Goal: Communication & Community: Answer question/provide support

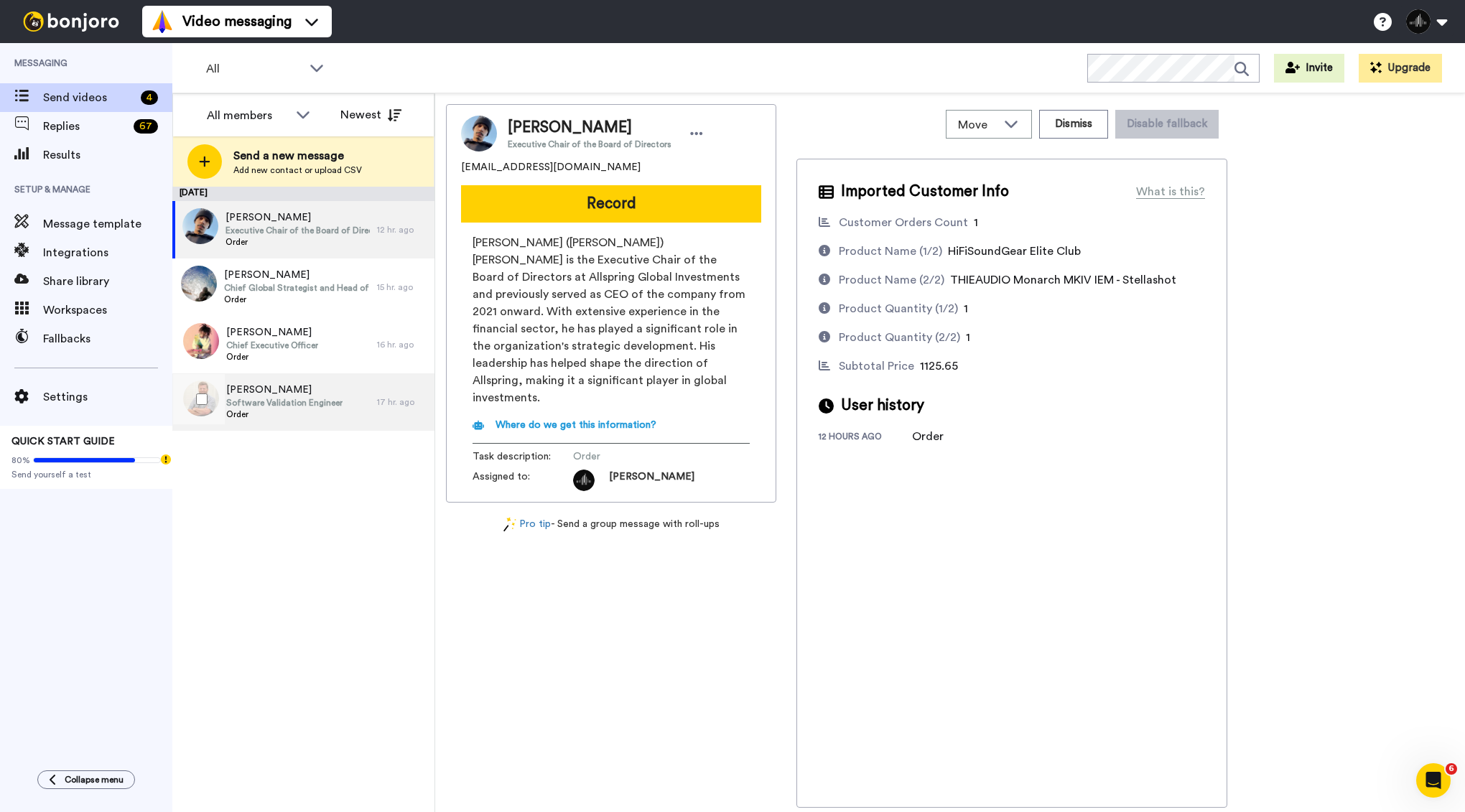
click at [312, 394] on span "Johnathan Cade II" at bounding box center [284, 390] width 117 height 14
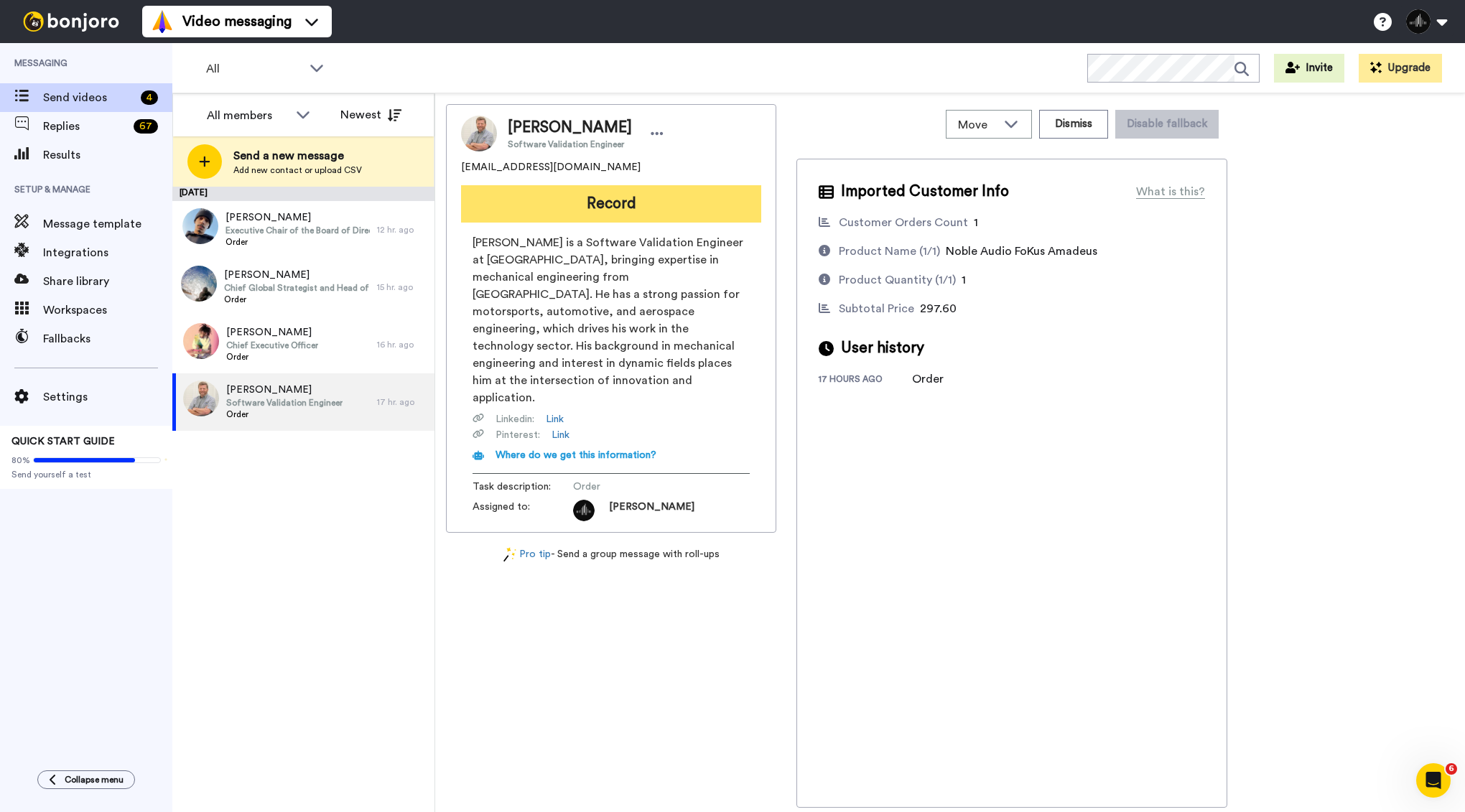
click at [559, 211] on button "Record" at bounding box center [611, 204] width 300 height 37
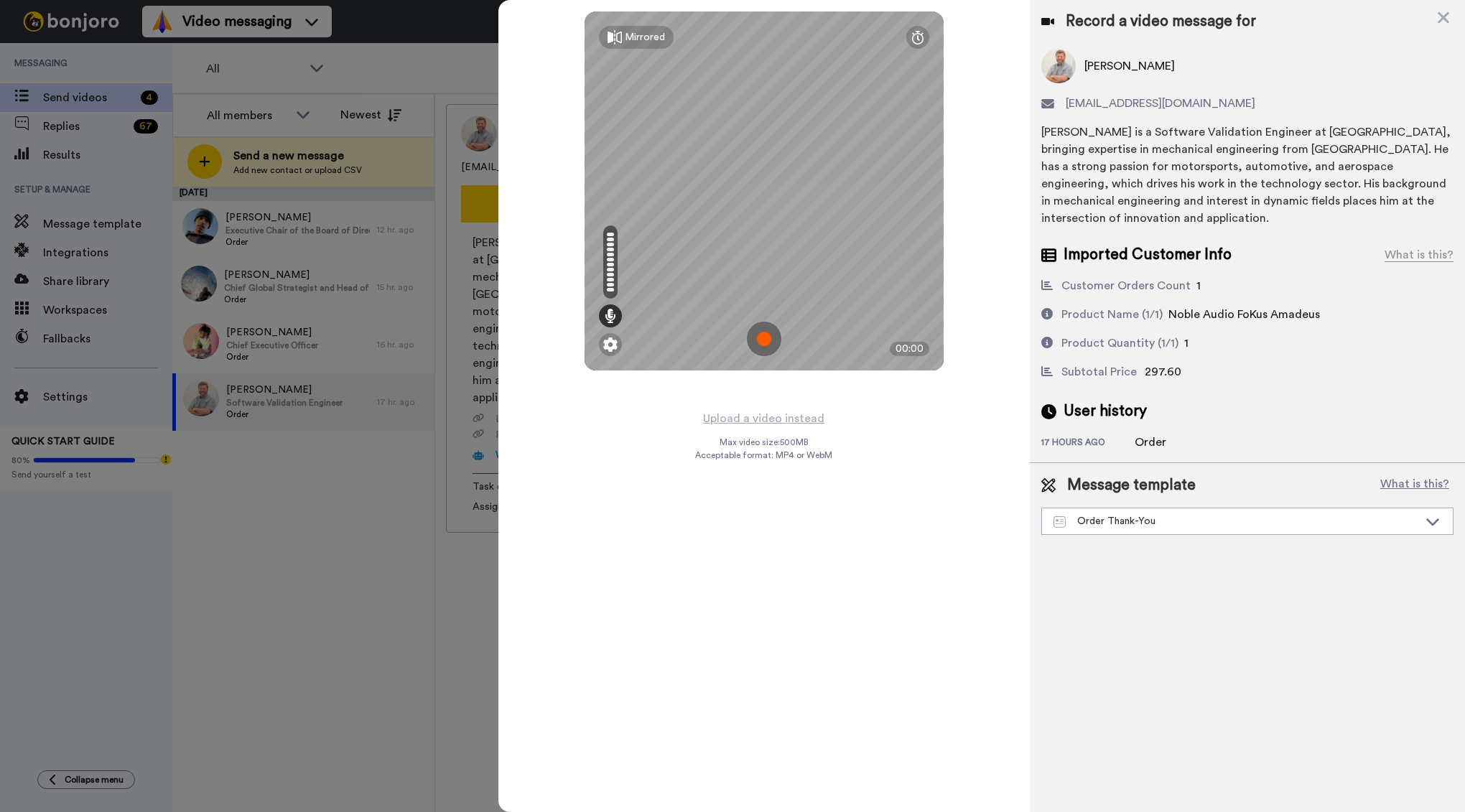
click at [670, 389] on div "Mirrored Redo 00:00" at bounding box center [764, 205] width 532 height 410
click at [771, 333] on img at bounding box center [764, 338] width 34 height 34
click at [772, 334] on img at bounding box center [764, 338] width 34 height 34
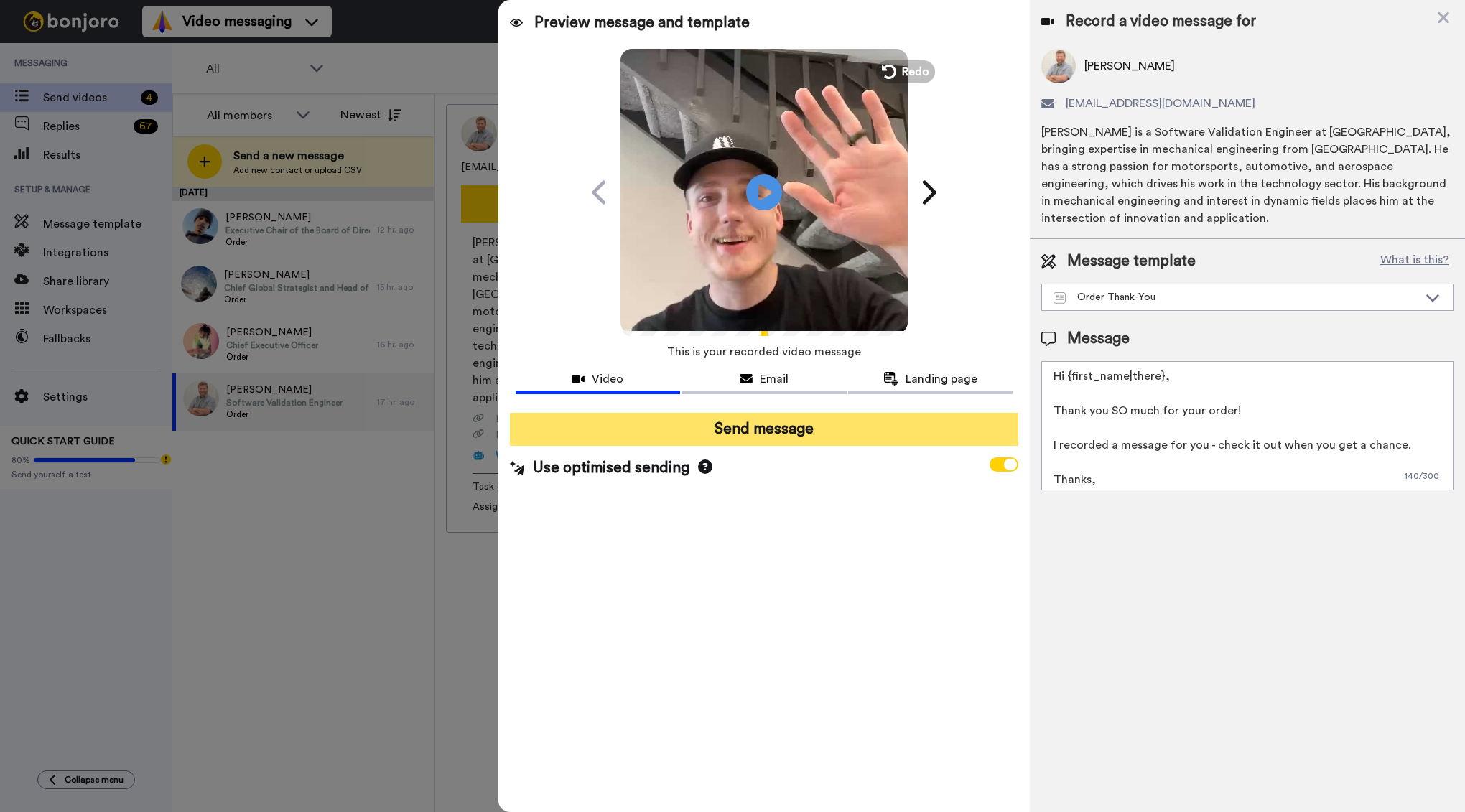
click at [787, 426] on button "Send message" at bounding box center [764, 429] width 510 height 33
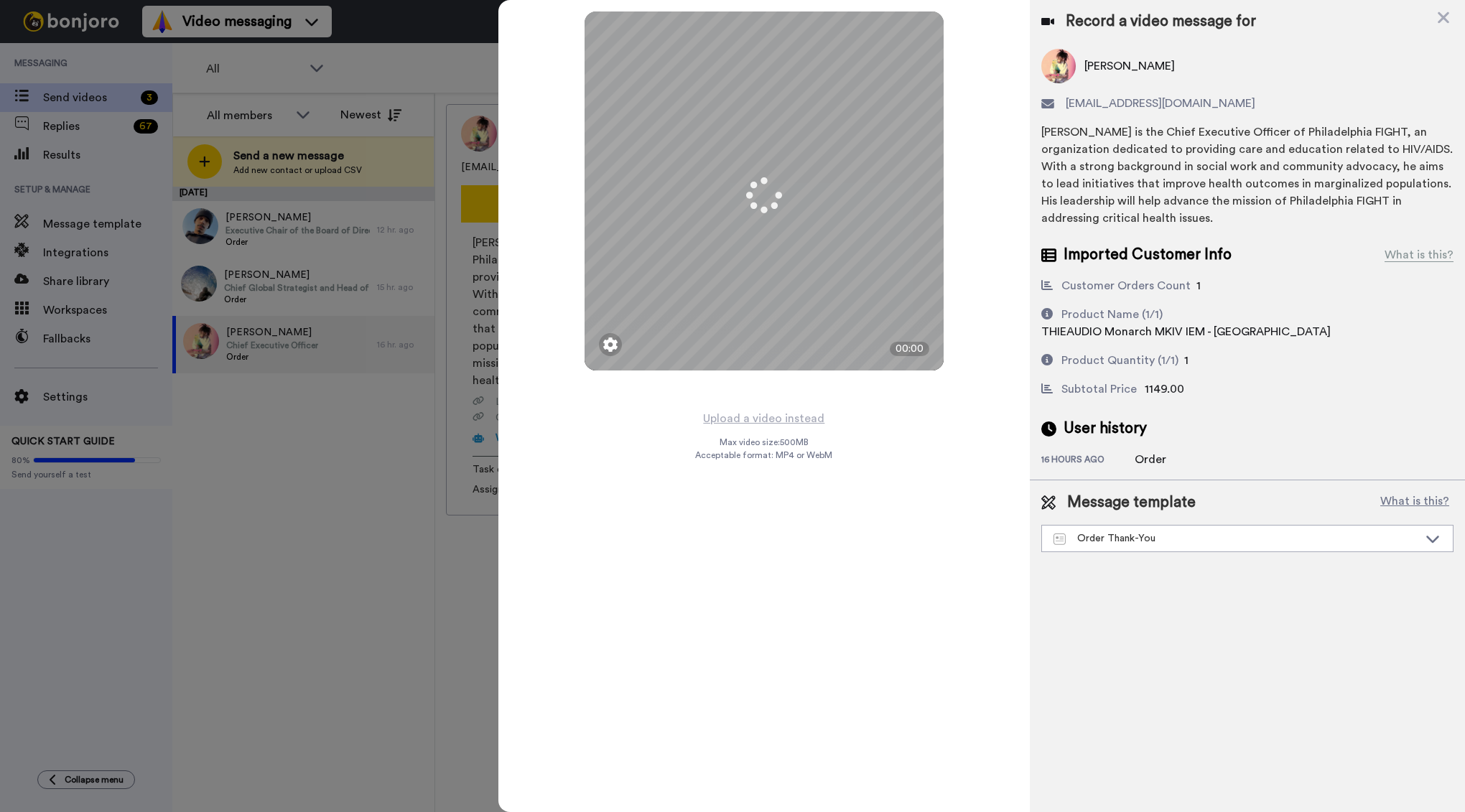
click at [1436, 18] on div "Record a video message for" at bounding box center [1247, 21] width 412 height 20
click at [1440, 18] on icon at bounding box center [1444, 18] width 14 height 18
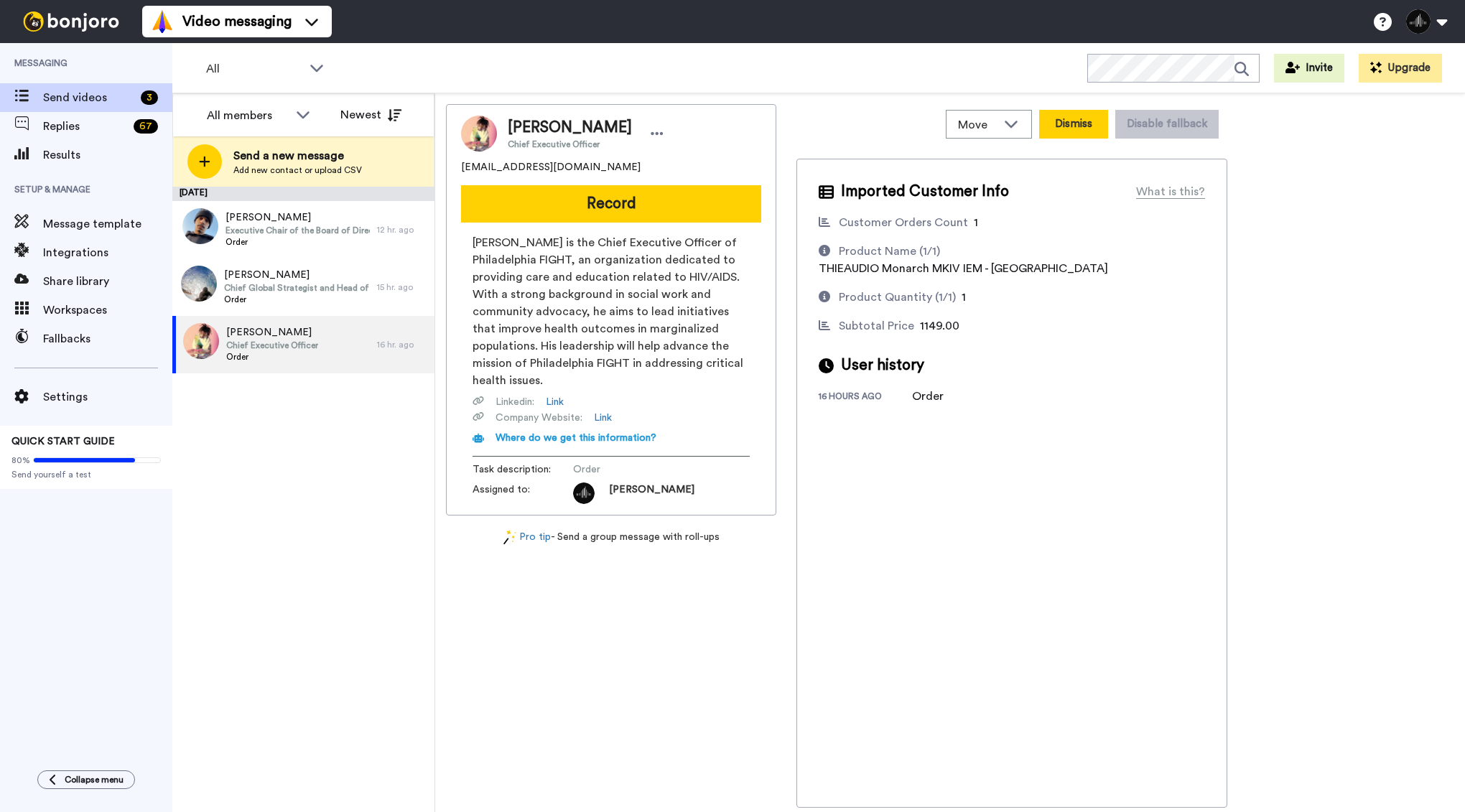
click at [1087, 131] on button "Dismiss" at bounding box center [1074, 124] width 69 height 29
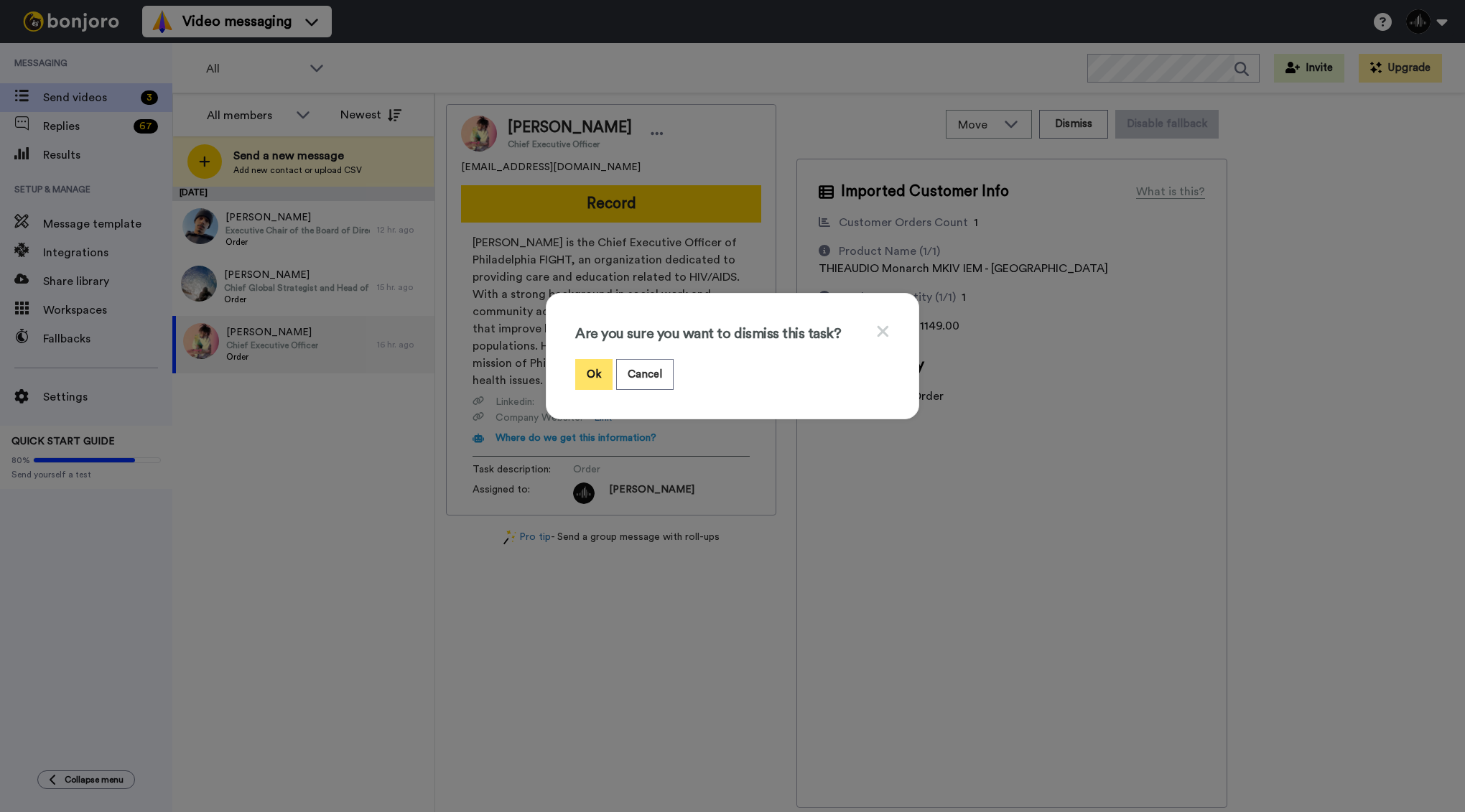
click at [593, 378] on button "Ok" at bounding box center [593, 374] width 37 height 31
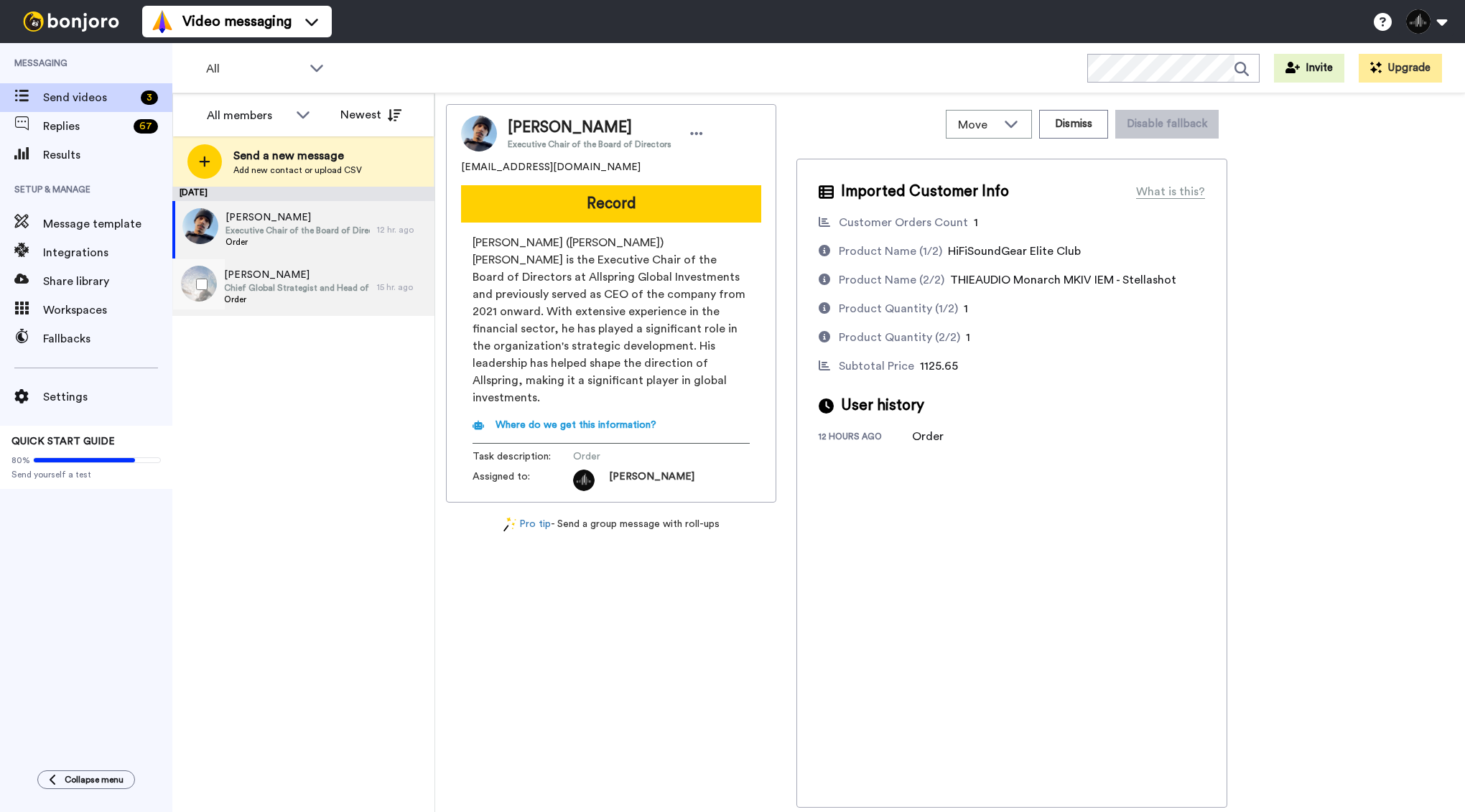
click at [320, 298] on span "Order" at bounding box center [297, 299] width 146 height 11
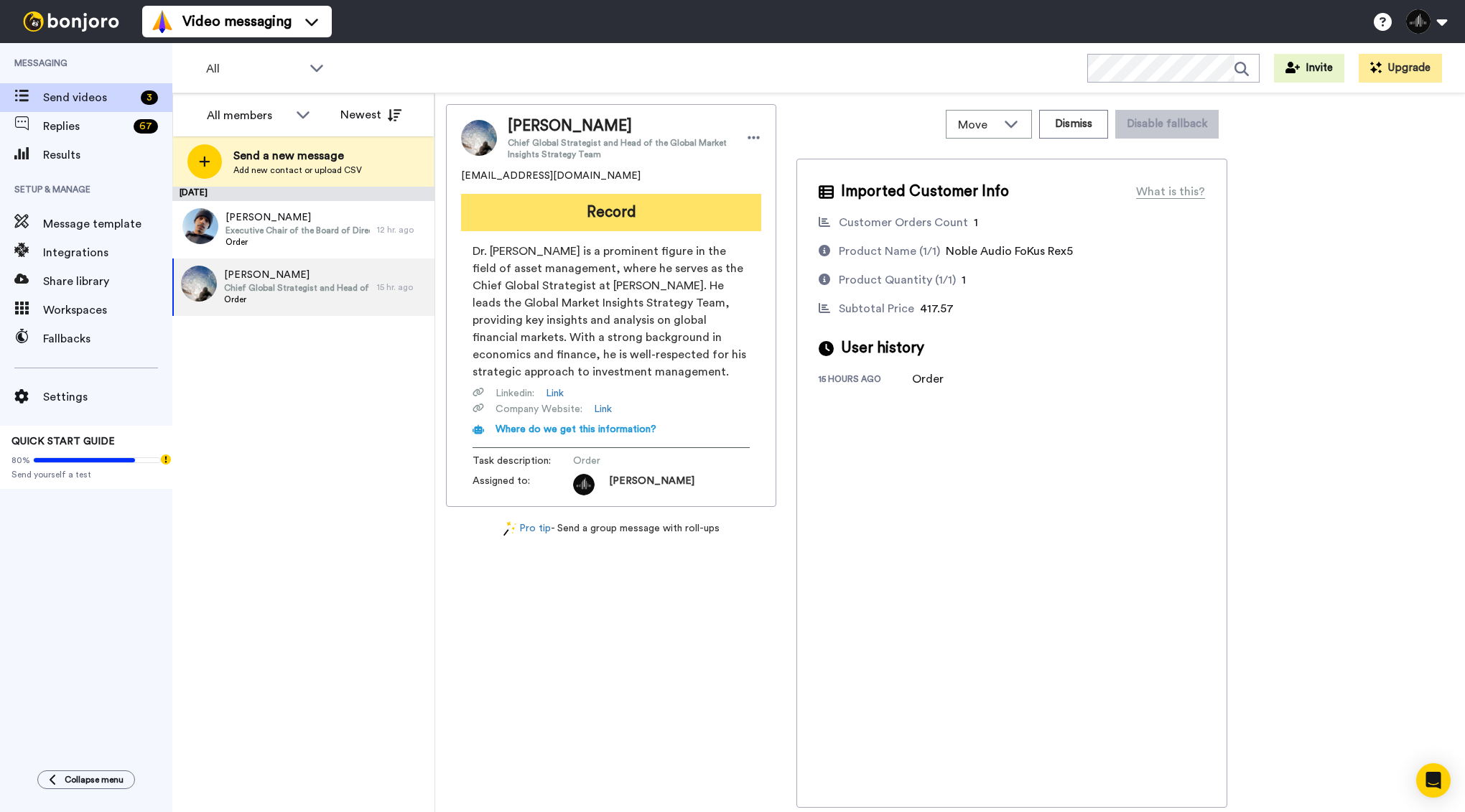
click at [616, 218] on button "Record" at bounding box center [611, 213] width 300 height 37
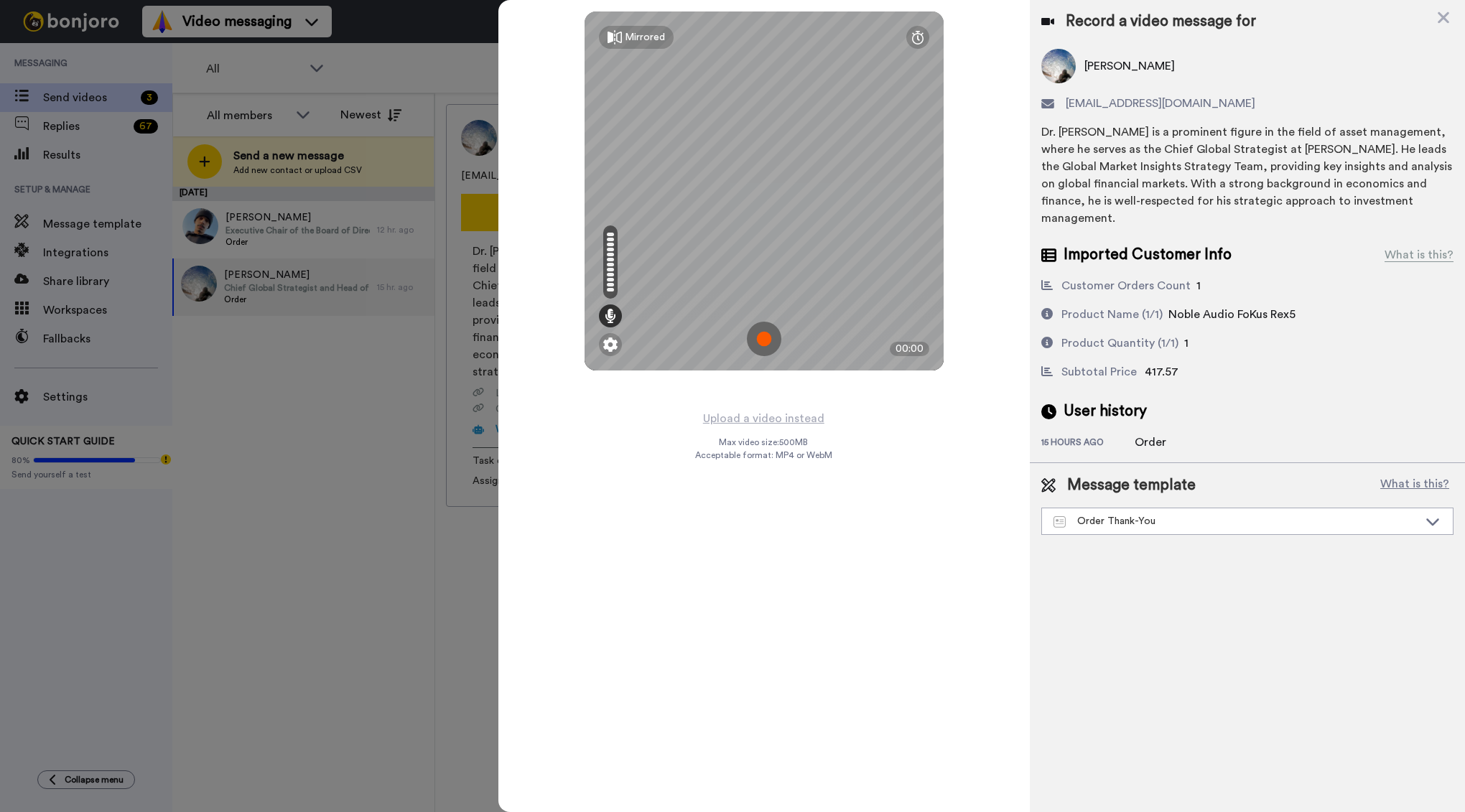
click at [767, 335] on img at bounding box center [764, 338] width 34 height 34
click at [766, 333] on img at bounding box center [764, 338] width 34 height 34
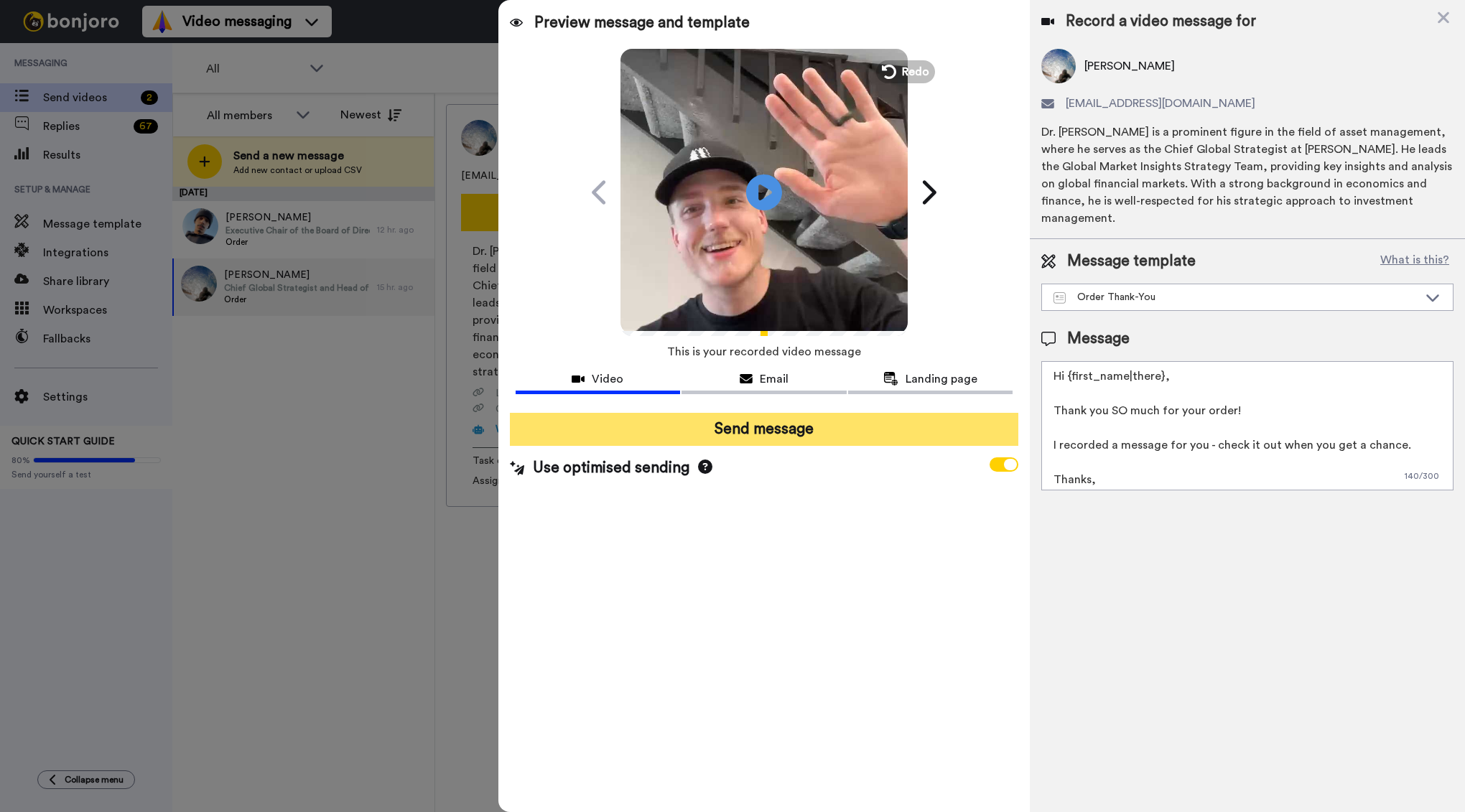
click at [737, 424] on button "Send message" at bounding box center [764, 429] width 510 height 33
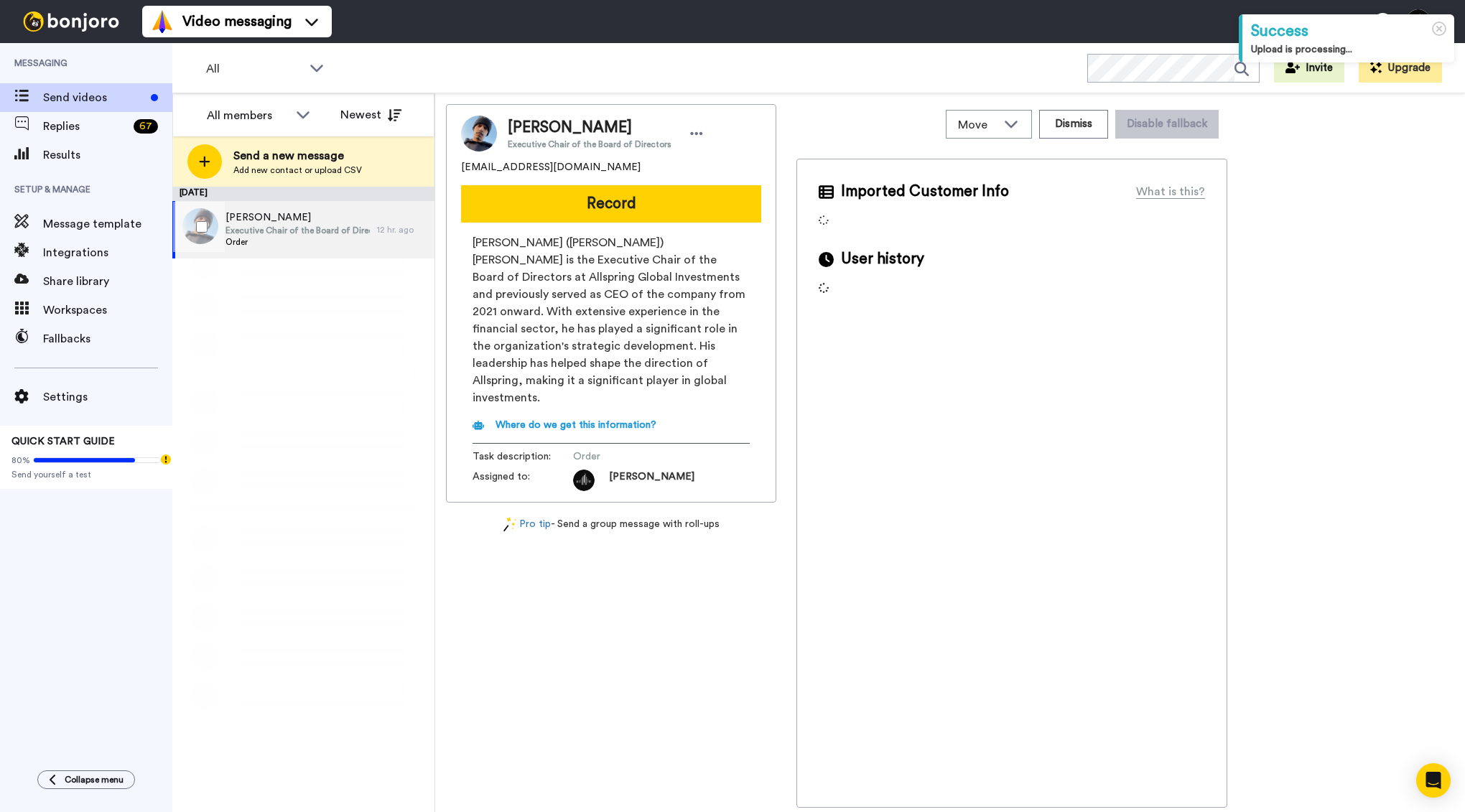
click at [330, 237] on span "Order" at bounding box center [297, 242] width 144 height 11
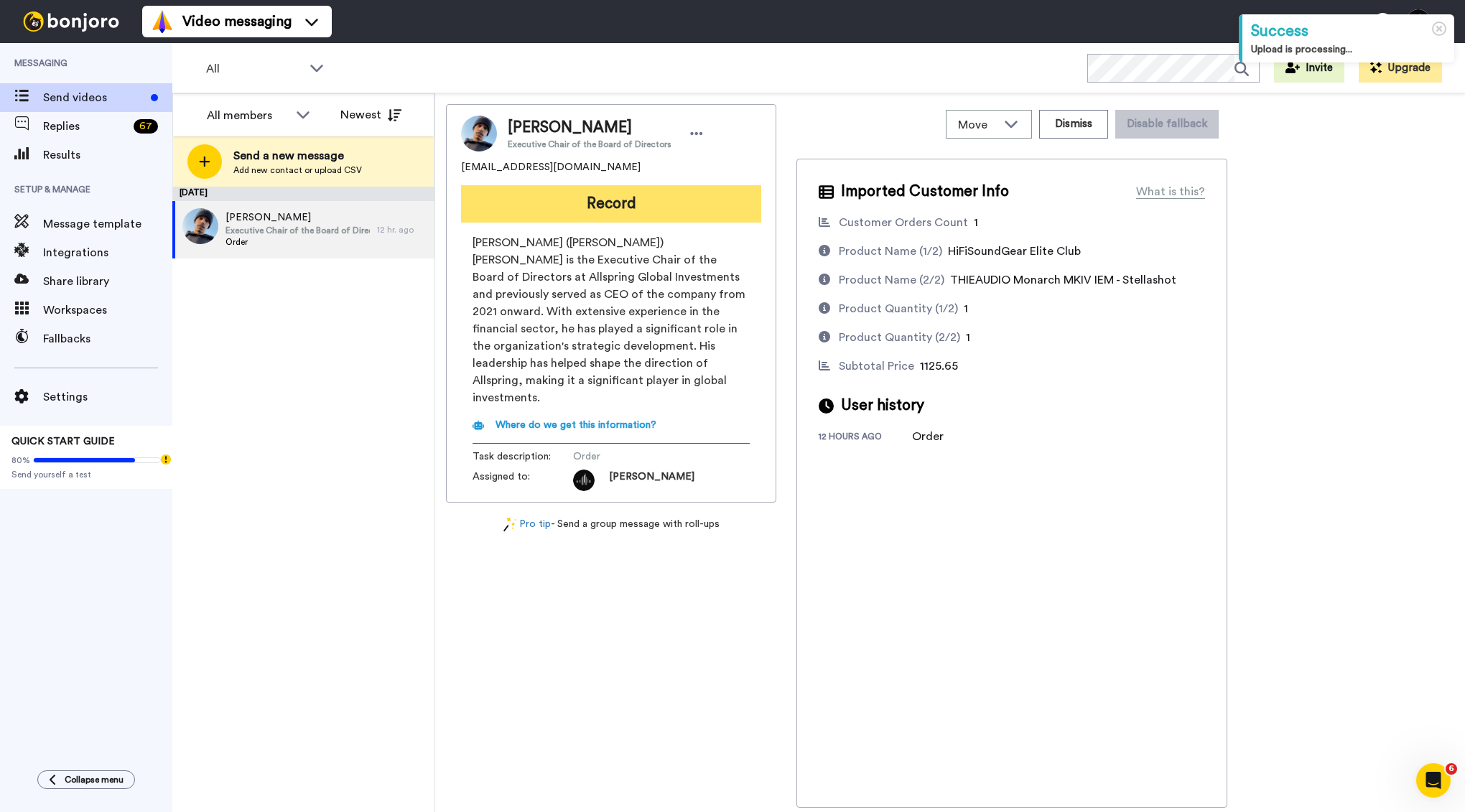
click at [583, 219] on button "Record" at bounding box center [611, 204] width 300 height 37
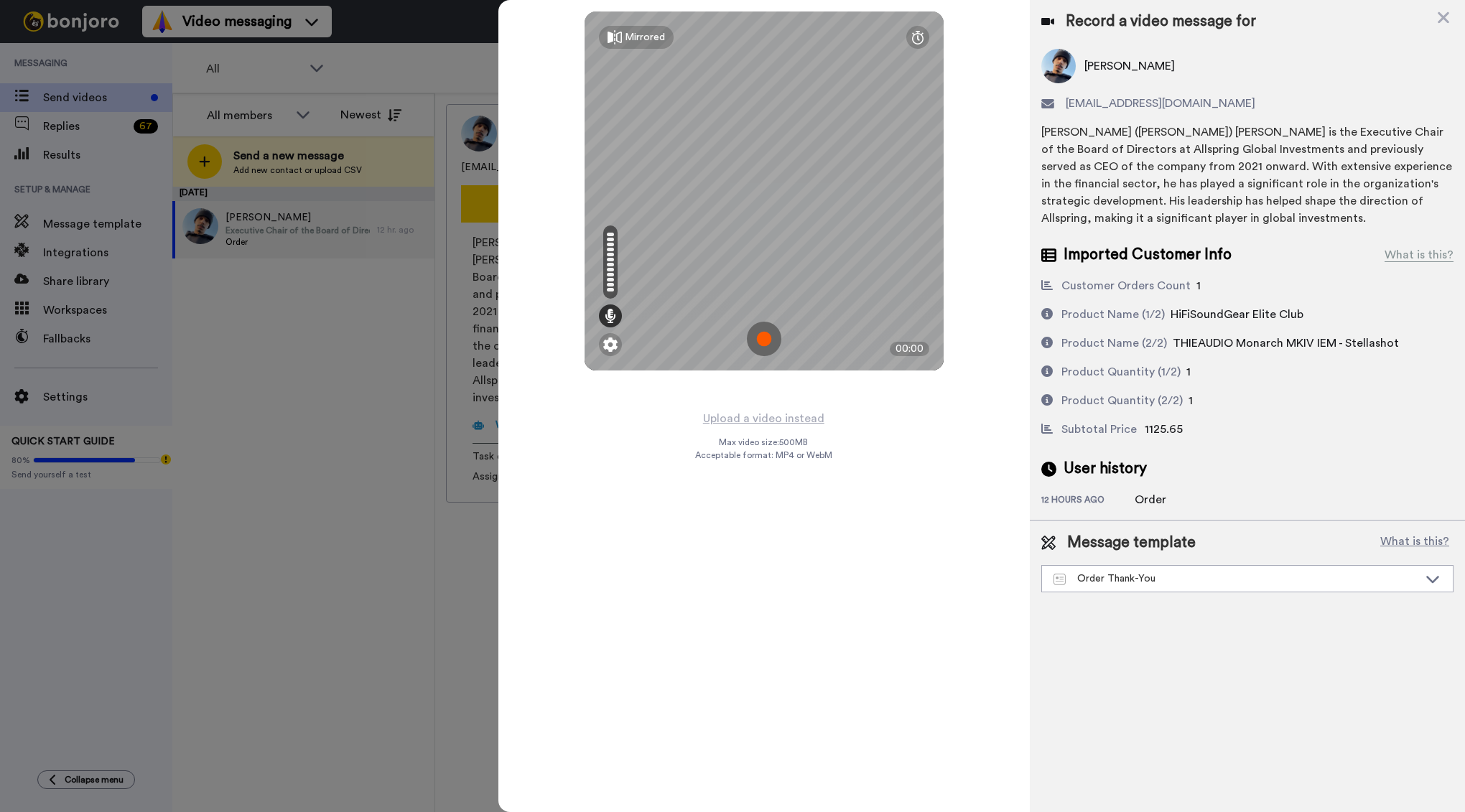
click at [764, 338] on img at bounding box center [764, 338] width 34 height 34
click at [764, 343] on img at bounding box center [764, 338] width 34 height 34
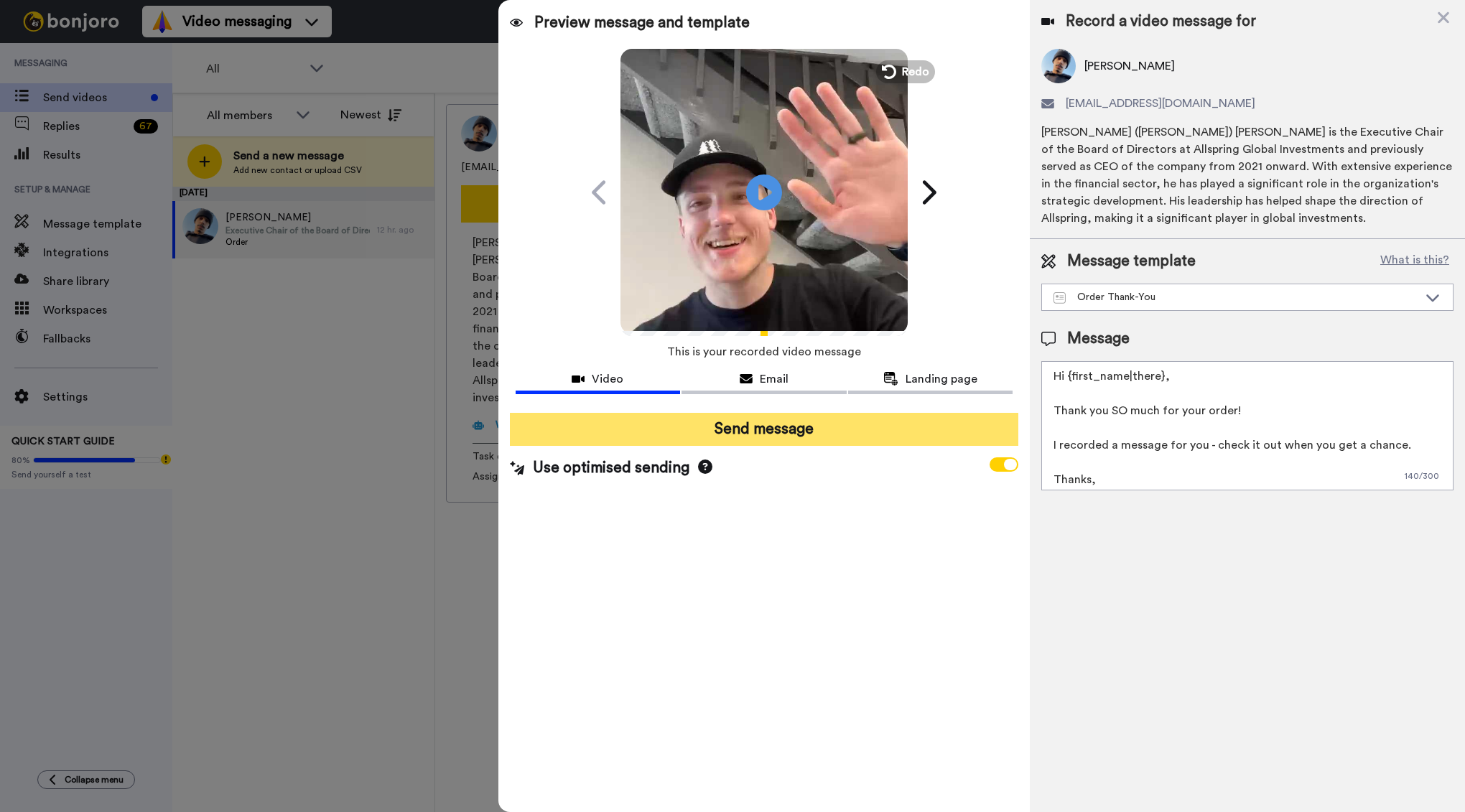
click at [771, 425] on button "Send message" at bounding box center [764, 429] width 510 height 33
